Goal: Transaction & Acquisition: Purchase product/service

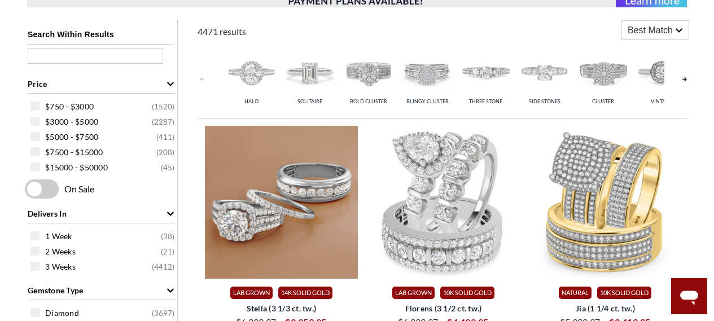
scroll to position [376, 0]
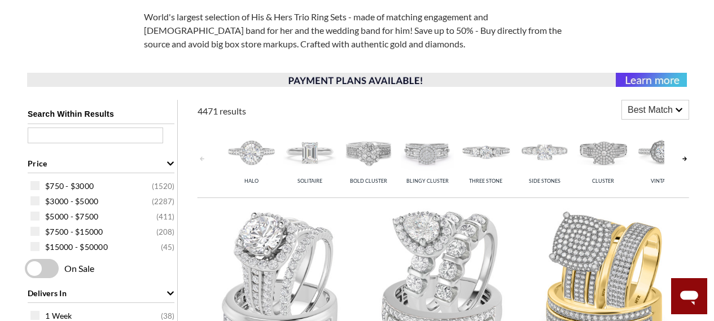
click at [647, 110] on span "Best Match" at bounding box center [650, 110] width 45 height 14
click at [647, 109] on span "Best Match" at bounding box center [650, 110] width 45 height 14
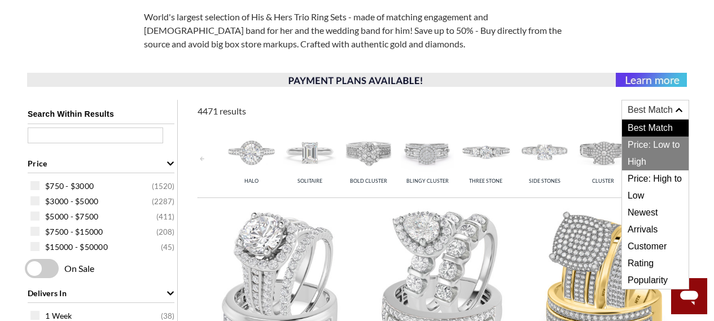
click at [645, 143] on span "Price: Low to High" at bounding box center [655, 154] width 67 height 34
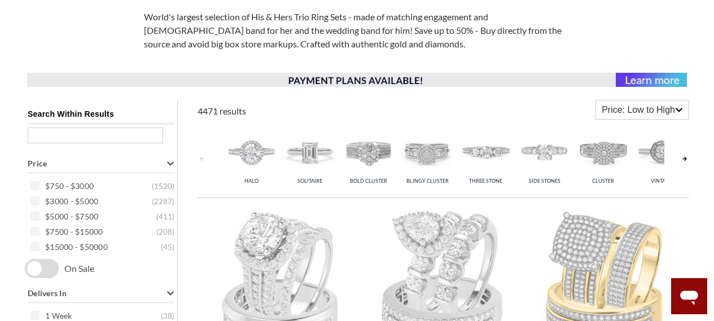
click at [645, 143] on img at bounding box center [662, 151] width 53 height 53
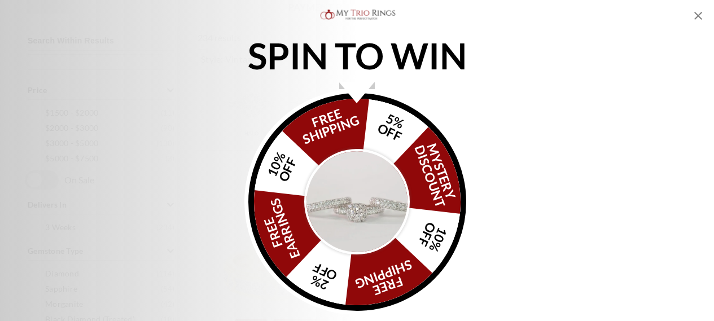
scroll to position [376, 0]
click at [391, 187] on img "Alia popup" at bounding box center [357, 202] width 106 height 106
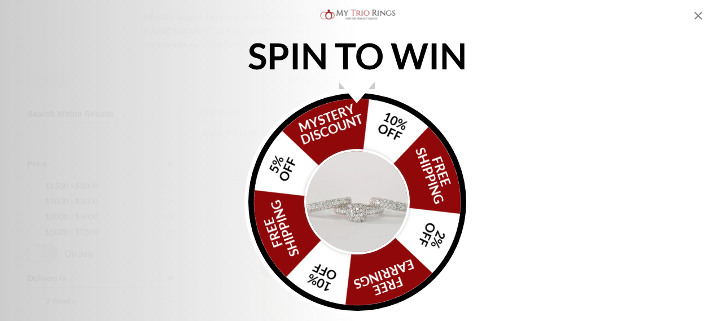
click at [391, 187] on img "Alia popup" at bounding box center [357, 202] width 106 height 106
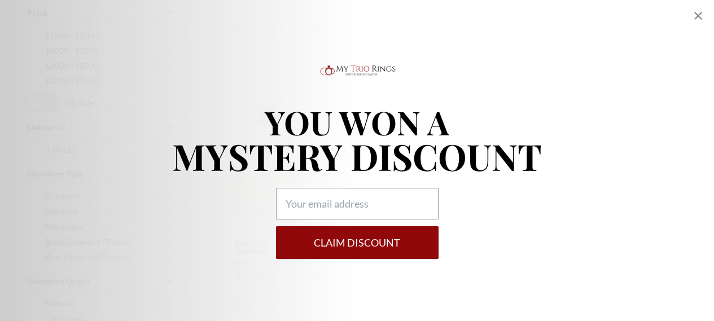
scroll to position [602, 0]
click at [694, 14] on icon "Close popup" at bounding box center [699, 16] width 14 height 14
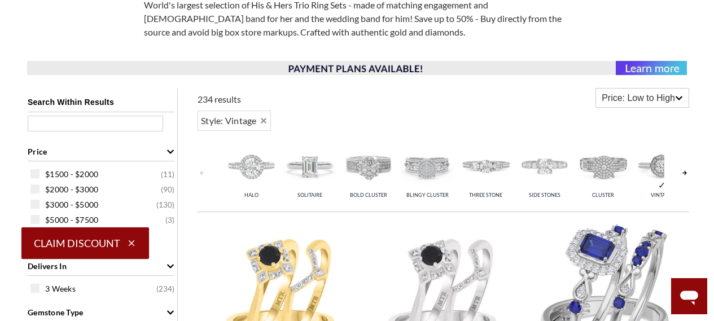
scroll to position [376, 0]
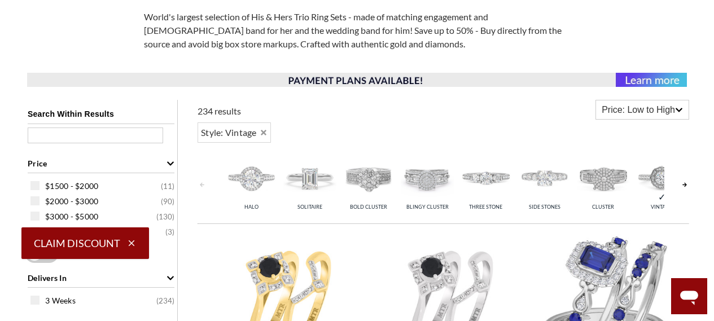
click at [129, 241] on icon "button" at bounding box center [132, 243] width 6 height 6
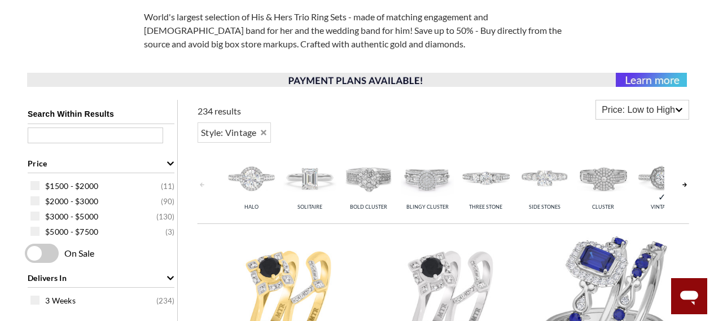
click at [627, 117] on div "Price: Low to High" at bounding box center [642, 109] width 93 height 19
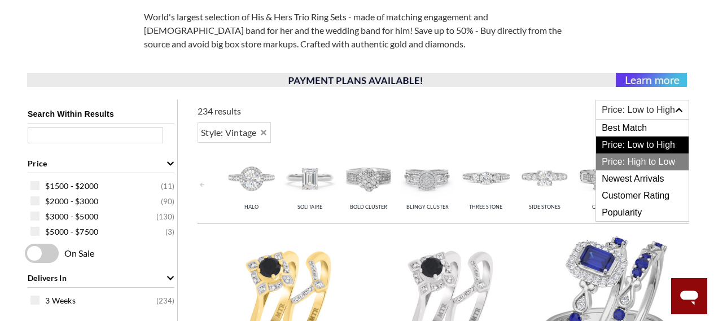
click at [628, 157] on span "Price: High to Low" at bounding box center [642, 162] width 93 height 17
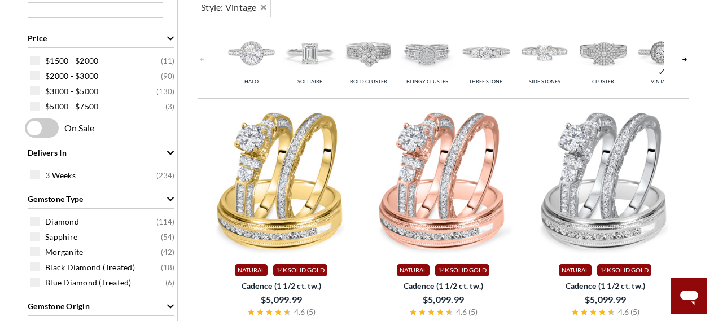
scroll to position [527, 0]
